Goal: Task Accomplishment & Management: Use online tool/utility

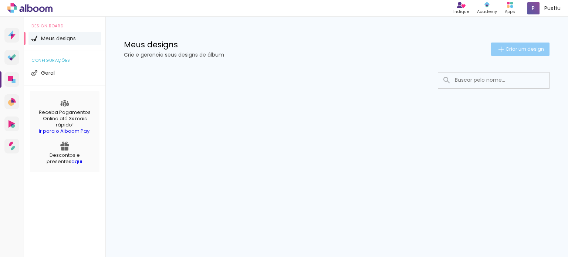
click at [497, 48] on iron-icon at bounding box center [501, 49] width 9 height 9
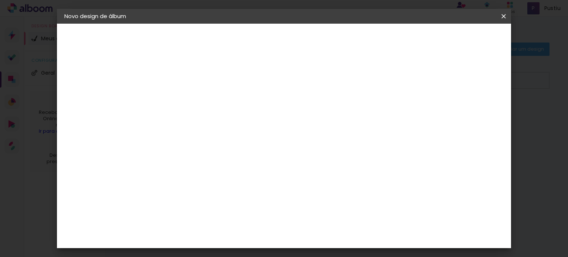
click at [185, 97] on input at bounding box center [185, 99] width 0 height 11
type input "maj"
type paper-input "maj"
click at [261, 35] on paper-button "Avançar" at bounding box center [243, 39] width 36 height 13
click at [202, 168] on div "3ZERO5" at bounding box center [191, 167] width 22 height 6
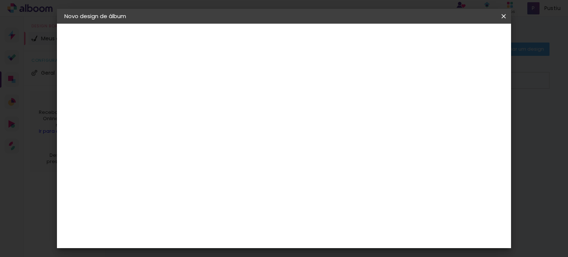
click at [0, 0] on slot "Avançar" at bounding box center [0, 0] width 0 height 0
click at [214, 123] on input "text" at bounding box center [199, 128] width 29 height 11
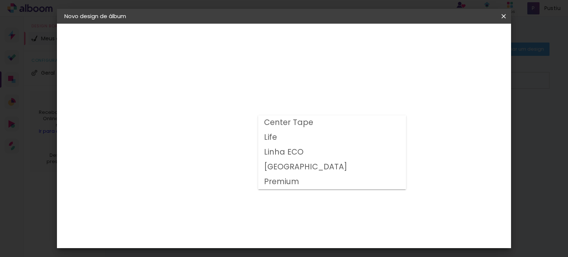
click at [0, 0] on slot "Linha ECO" at bounding box center [0, 0] width 0 height 0
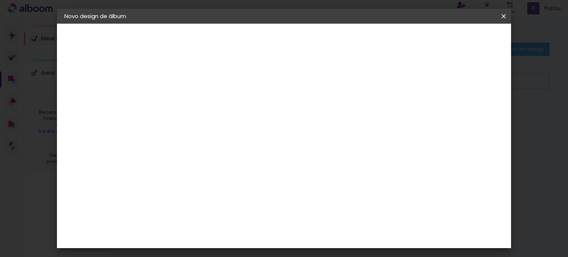
scroll to position [153, 0]
click at [306, 41] on div "Voltar Avançar" at bounding box center [269, 39] width 74 height 13
click at [0, 0] on slot "Voltar" at bounding box center [0, 0] width 0 height 0
click at [324, 40] on div "Voltar Avançar" at bounding box center [287, 39] width 74 height 13
click at [324, 41] on div "Voltar Avançar" at bounding box center [287, 39] width 74 height 13
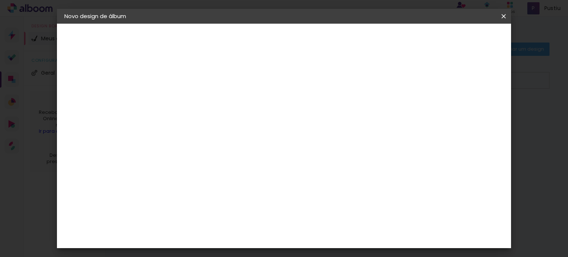
click at [0, 0] on slot "Voltar" at bounding box center [0, 0] width 0 height 0
click at [261, 41] on paper-button "Avançar" at bounding box center [243, 39] width 36 height 13
click at [324, 41] on div "Voltar Avançar" at bounding box center [287, 39] width 74 height 13
click at [202, 148] on div "A" at bounding box center [204, 145] width 80 height 10
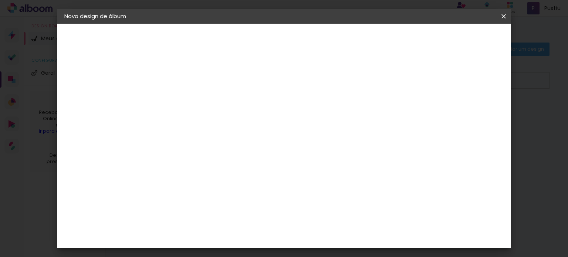
click at [204, 152] on paper-item "Ágata" at bounding box center [204, 158] width 80 height 16
click at [324, 41] on paper-button "Avançar" at bounding box center [306, 39] width 36 height 13
click at [214, 123] on input "text" at bounding box center [199, 128] width 29 height 11
click at [292, 140] on paper-item "Book" at bounding box center [332, 137] width 148 height 15
click at [276, 122] on input "Book" at bounding box center [230, 121] width 91 height 11
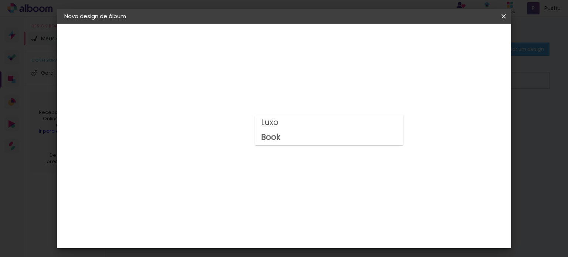
click at [286, 120] on paper-item "Luxo" at bounding box center [329, 122] width 148 height 15
type input "Luxo"
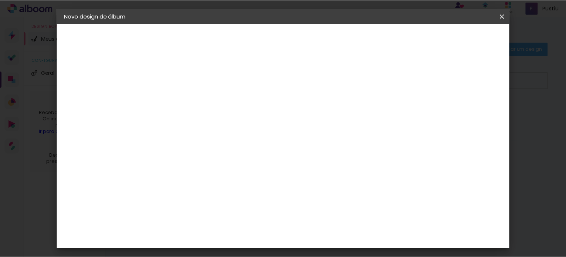
scroll to position [120, 0]
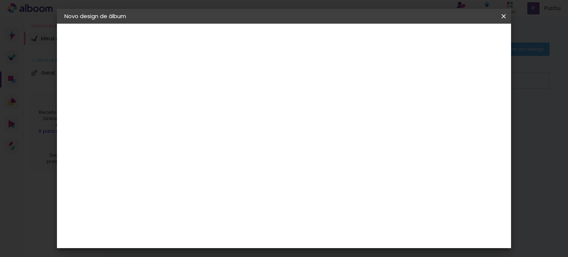
click at [235, 190] on span "15 × 15" at bounding box center [218, 200] width 34 height 20
click at [306, 34] on paper-button "Avançar" at bounding box center [288, 39] width 36 height 13
click at [254, 152] on div at bounding box center [232, 154] width 46 height 30
click at [362, 41] on span "Iniciar design" at bounding box center [346, 39] width 34 height 5
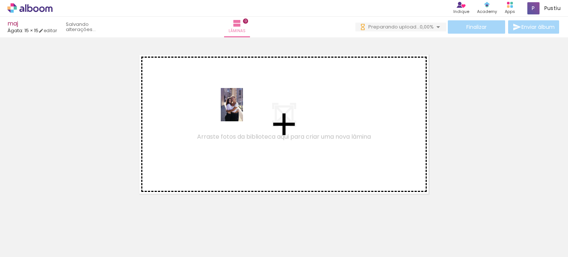
drag, startPoint x: 83, startPoint y: 229, endPoint x: 238, endPoint y: 118, distance: 191.5
click at [241, 109] on quentale-workspace at bounding box center [284, 128] width 568 height 257
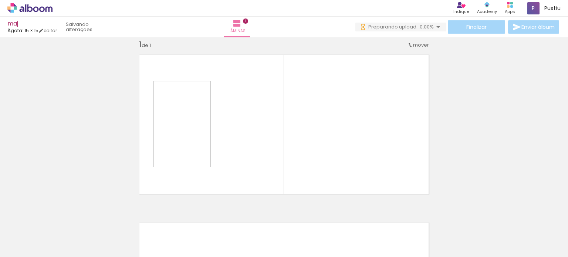
scroll to position [9, 0]
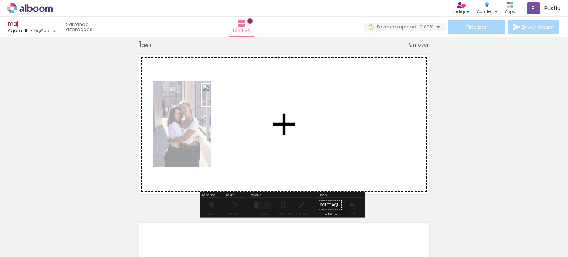
drag, startPoint x: 189, startPoint y: 145, endPoint x: 231, endPoint y: 91, distance: 67.9
click at [231, 91] on quentale-workspace at bounding box center [284, 128] width 568 height 257
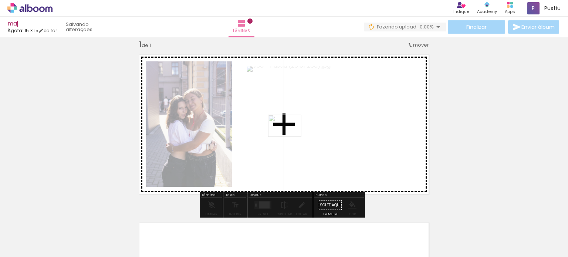
drag, startPoint x: 136, startPoint y: 237, endPoint x: 290, endPoint y: 143, distance: 180.4
click at [291, 138] on quentale-workspace at bounding box center [284, 128] width 568 height 257
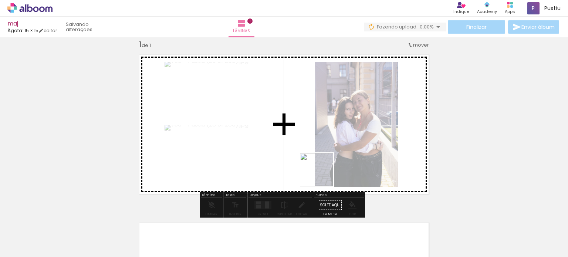
drag, startPoint x: 242, startPoint y: 195, endPoint x: 347, endPoint y: 171, distance: 106.9
click at [347, 171] on quentale-workspace at bounding box center [284, 128] width 568 height 257
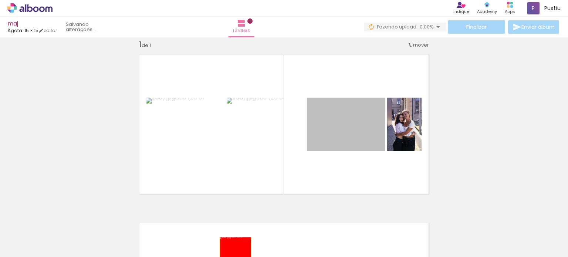
drag, startPoint x: 356, startPoint y: 132, endPoint x: 233, endPoint y: 248, distance: 168.6
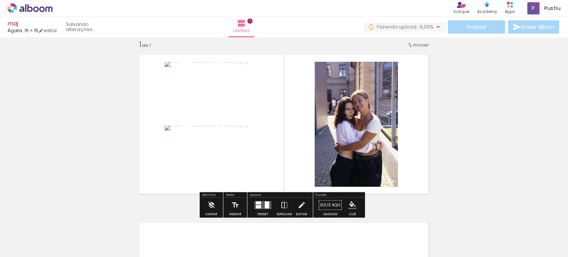
click at [494, 27] on div "Finalizar Enviar álbum" at bounding box center [462, 26] width 197 height 13
click at [437, 150] on div "Inserir lâmina 1 de 1" at bounding box center [284, 199] width 568 height 336
click at [255, 24] on div "Lâminas 1" at bounding box center [241, 27] width 27 height 21
drag, startPoint x: 493, startPoint y: 27, endPoint x: 549, endPoint y: 28, distance: 56.3
click at [493, 27] on div "Finalizar Enviar álbum" at bounding box center [462, 26] width 197 height 13
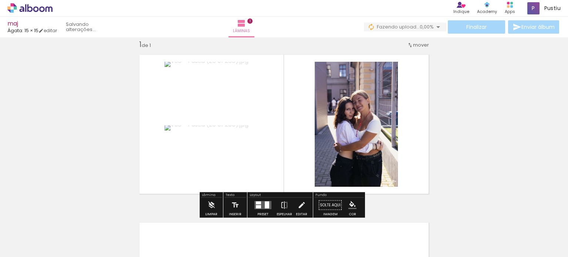
click at [554, 28] on div "Finalizar Enviar álbum" at bounding box center [462, 26] width 197 height 13
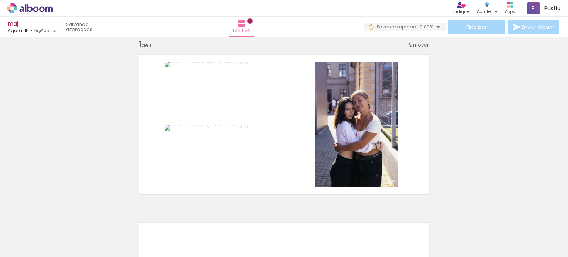
click at [420, 29] on span "0,00%" at bounding box center [427, 26] width 14 height 7
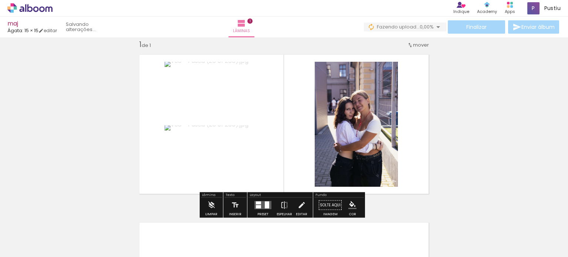
click at [471, 22] on div "Finalizar Enviar álbum" at bounding box center [462, 26] width 197 height 13
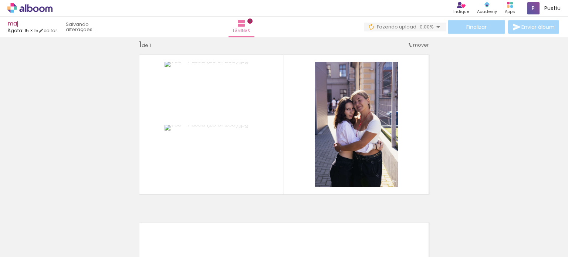
click at [462, 125] on div "Inserir lâmina 1 de 1" at bounding box center [284, 199] width 568 height 336
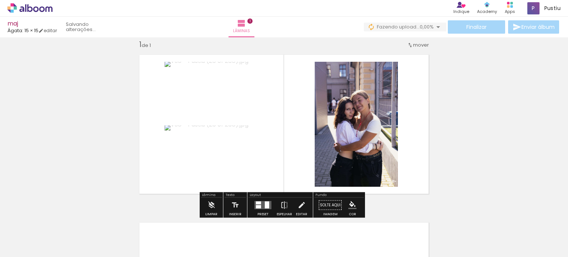
click at [120, 236] on div at bounding box center [115, 232] width 37 height 24
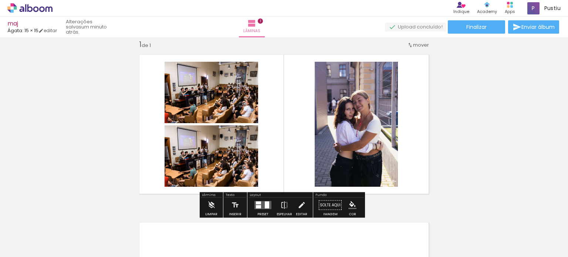
click at [191, 160] on quentale-photo at bounding box center [212, 155] width 94 height 61
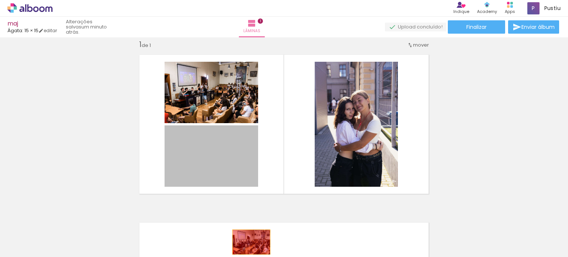
drag, startPoint x: 194, startPoint y: 156, endPoint x: 249, endPoint y: 242, distance: 102.2
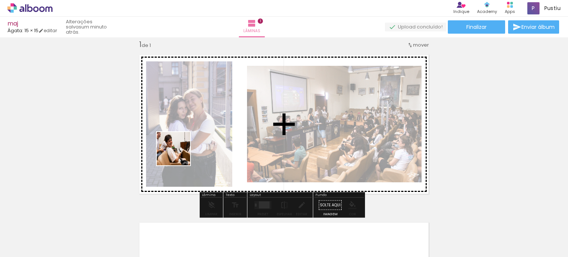
drag, startPoint x: 166, startPoint y: 236, endPoint x: 179, endPoint y: 154, distance: 83.2
click at [179, 154] on quentale-workspace at bounding box center [284, 128] width 568 height 257
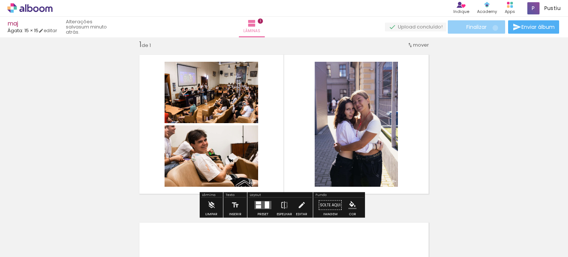
click at [493, 28] on paper-button "Finalizar" at bounding box center [476, 26] width 57 height 13
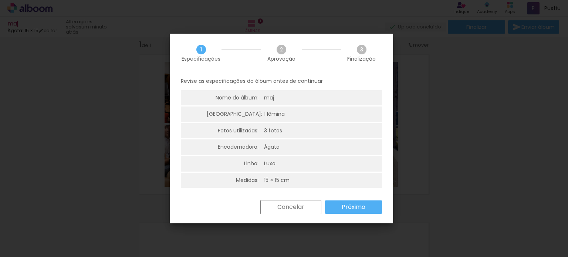
click at [0, 0] on slot "Próximo" at bounding box center [0, 0] width 0 height 0
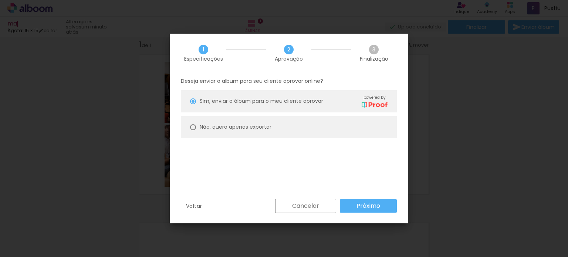
click at [197, 133] on paper-radio-button "Não, quero apenas exportar" at bounding box center [289, 127] width 216 height 22
type paper-radio-button "on"
click at [0, 0] on slot "Próximo" at bounding box center [0, 0] width 0 height 0
type input "Alta, 300 DPI"
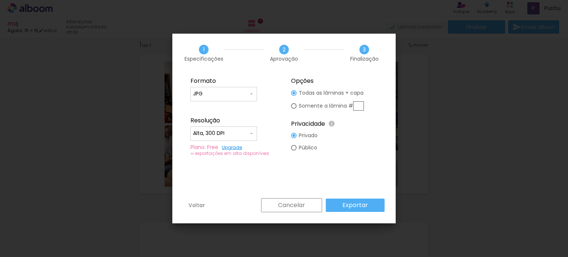
click at [0, 0] on slot "Exportar" at bounding box center [0, 0] width 0 height 0
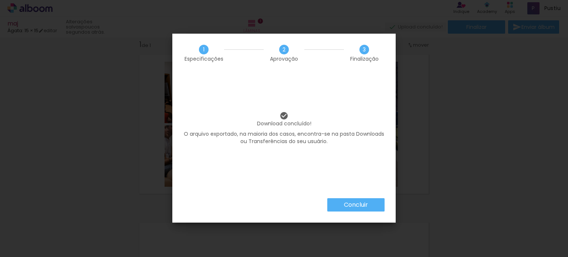
click at [0, 0] on slot "Concluir" at bounding box center [0, 0] width 0 height 0
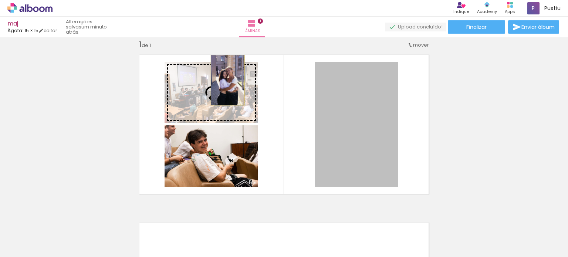
drag, startPoint x: 362, startPoint y: 99, endPoint x: 224, endPoint y: 80, distance: 139.3
click at [0, 0] on slot at bounding box center [0, 0] width 0 height 0
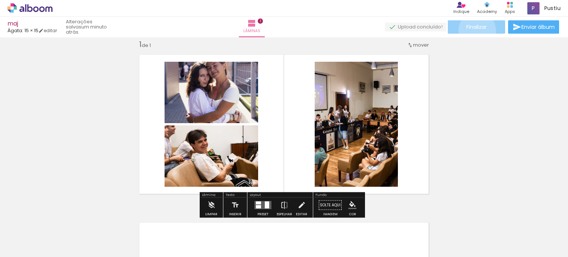
click at [475, 30] on paper-button "Finalizar" at bounding box center [476, 26] width 57 height 13
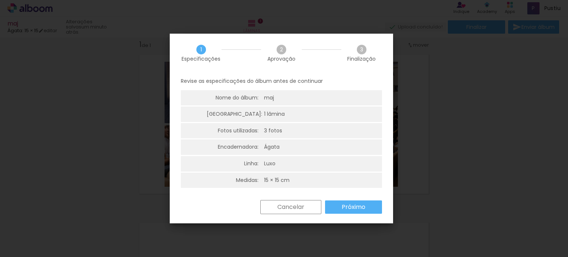
click at [273, 54] on div "2 Aprovação" at bounding box center [281, 53] width 41 height 17
click at [339, 208] on paper-button "Próximo" at bounding box center [353, 207] width 57 height 13
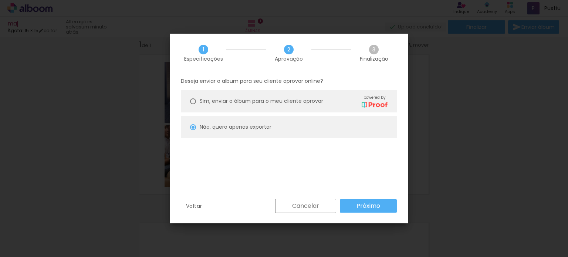
click at [0, 0] on slot "Cancelar" at bounding box center [0, 0] width 0 height 0
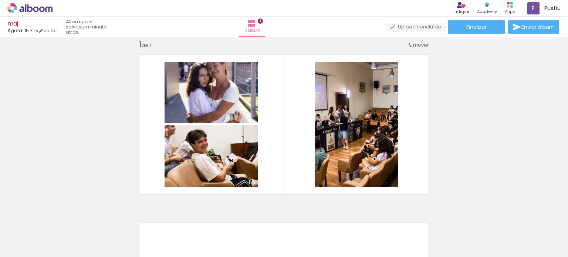
click at [24, 9] on icon at bounding box center [21, 9] width 5 height 6
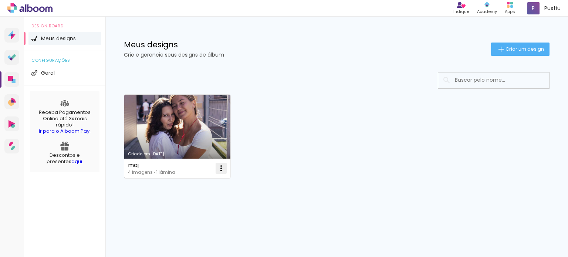
click at [219, 168] on iron-icon at bounding box center [221, 168] width 9 height 9
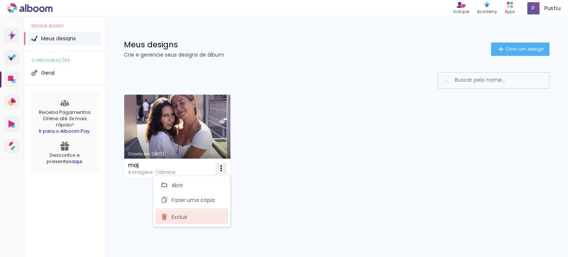
click at [181, 217] on span "Excluir" at bounding box center [180, 217] width 16 height 5
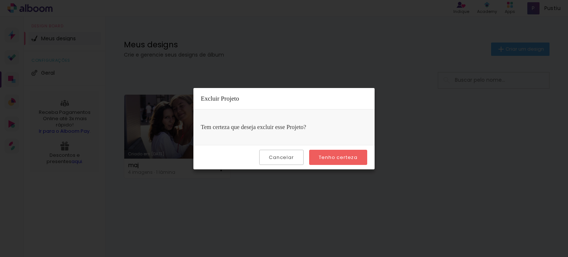
click at [0, 0] on slot "Tenho certeza" at bounding box center [0, 0] width 0 height 0
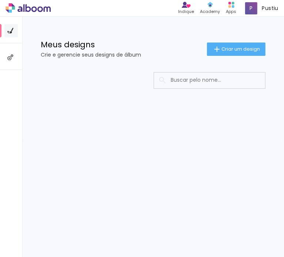
click at [111, 162] on div "Prosite Website + Landing pages Proof Sistema de seleção e venda de fotos Desig…" at bounding box center [142, 137] width 284 height 241
